Goal: Task Accomplishment & Management: Manage account settings

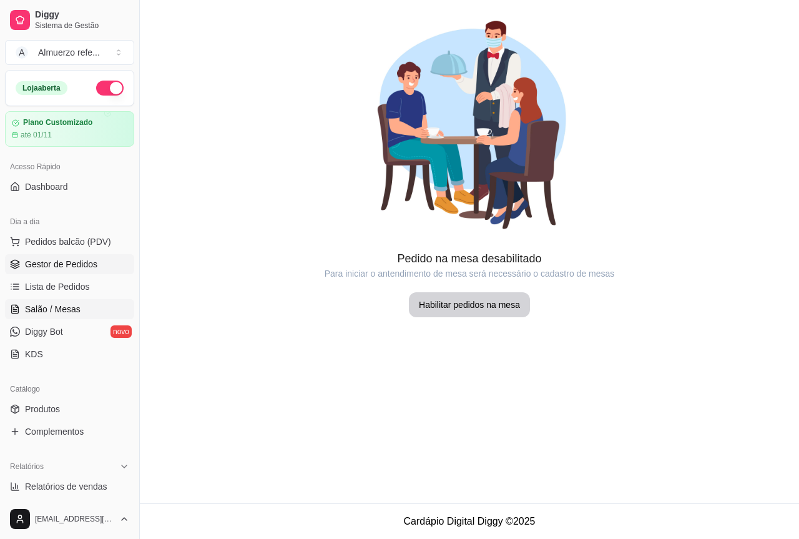
click at [49, 265] on span "Gestor de Pedidos" at bounding box center [61, 264] width 72 height 12
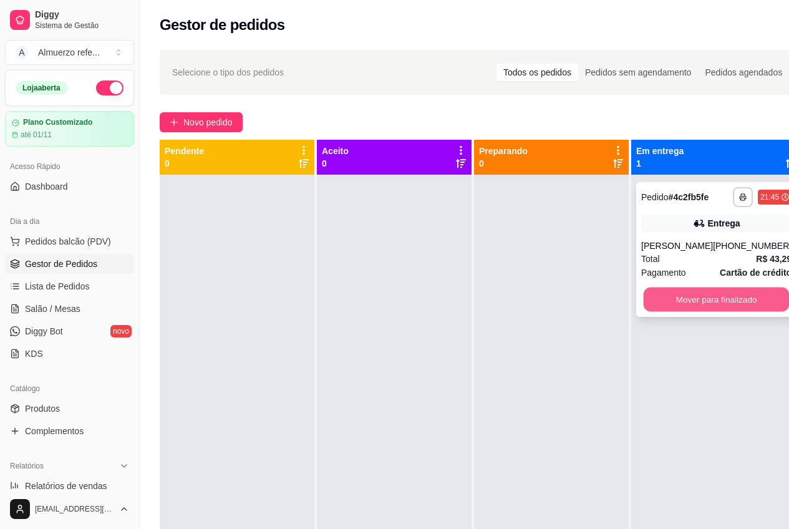
click at [687, 307] on button "Mover para finalizado" at bounding box center [717, 300] width 146 height 24
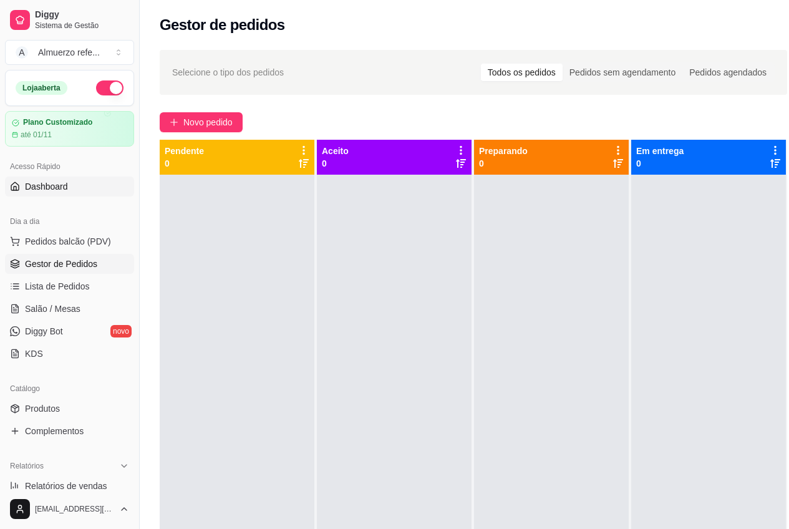
click at [67, 187] on link "Dashboard" at bounding box center [69, 187] width 129 height 20
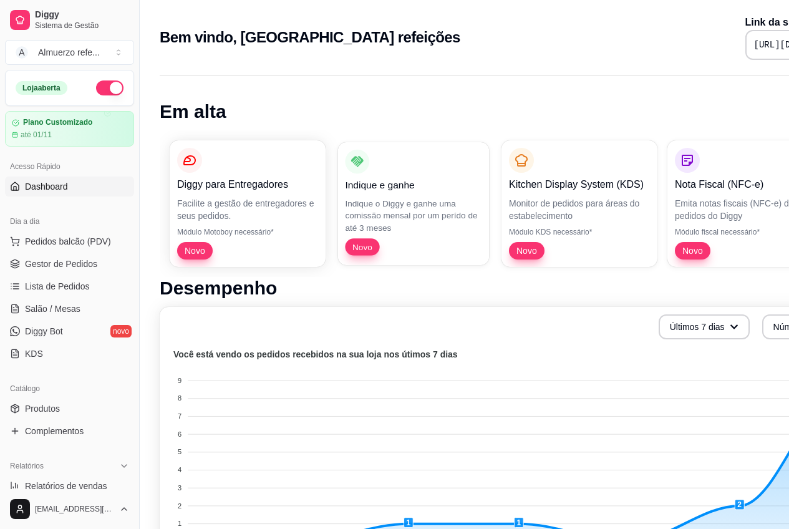
click at [416, 199] on p "Indique o Diggy e ganhe uma comissão mensal por um perído de até 3 meses" at bounding box center [413, 215] width 137 height 36
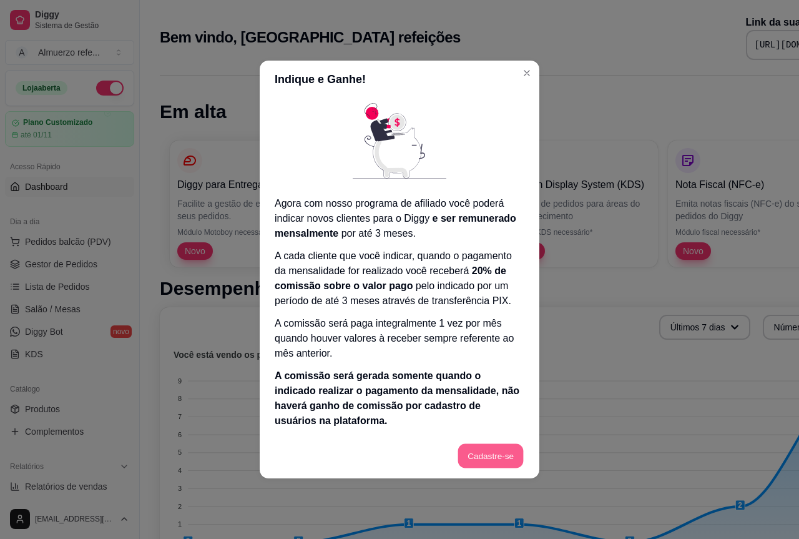
click at [500, 450] on button "Cadastre-se" at bounding box center [490, 456] width 66 height 24
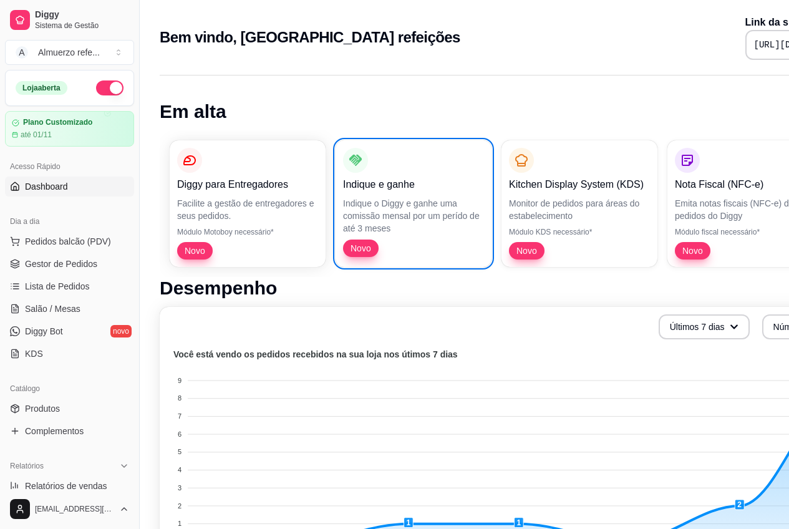
click at [383, 366] on foreignobject at bounding box center [519, 456] width 705 height 218
